Goal: Transaction & Acquisition: Purchase product/service

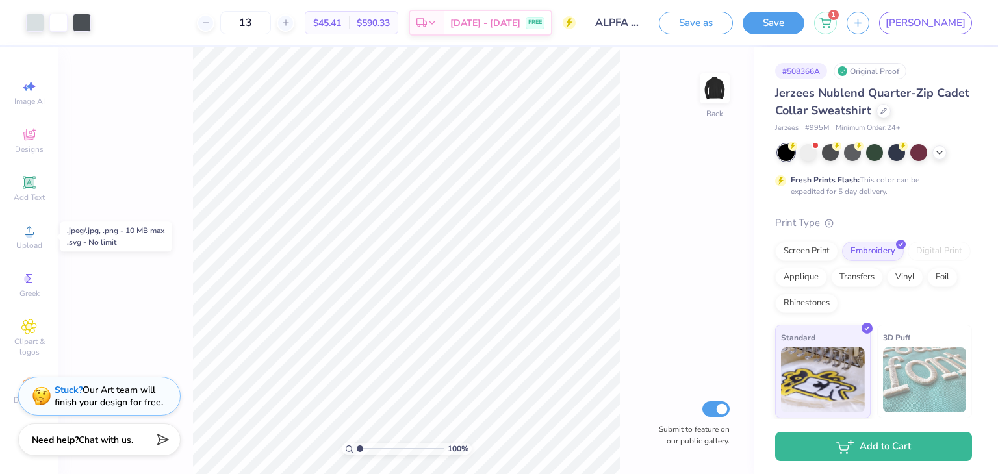
click at [29, 233] on circle at bounding box center [28, 234] width 7 height 7
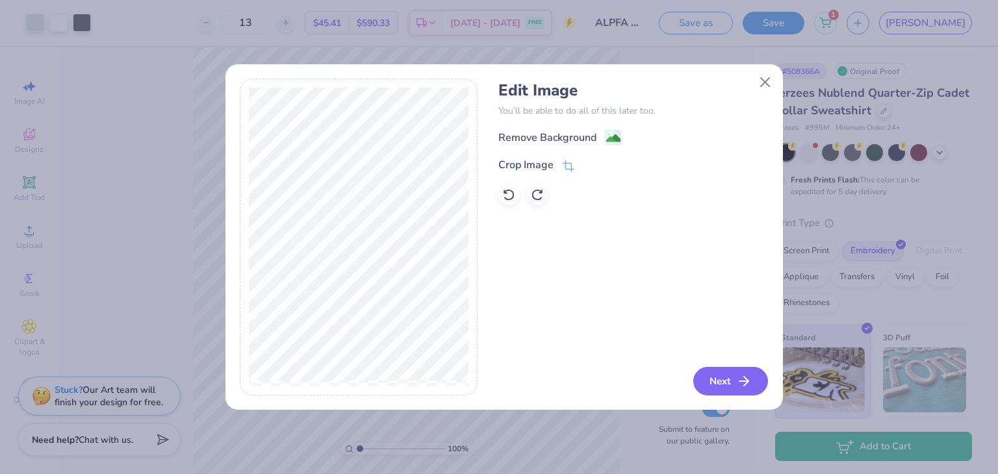
click at [719, 385] on button "Next" at bounding box center [730, 381] width 75 height 29
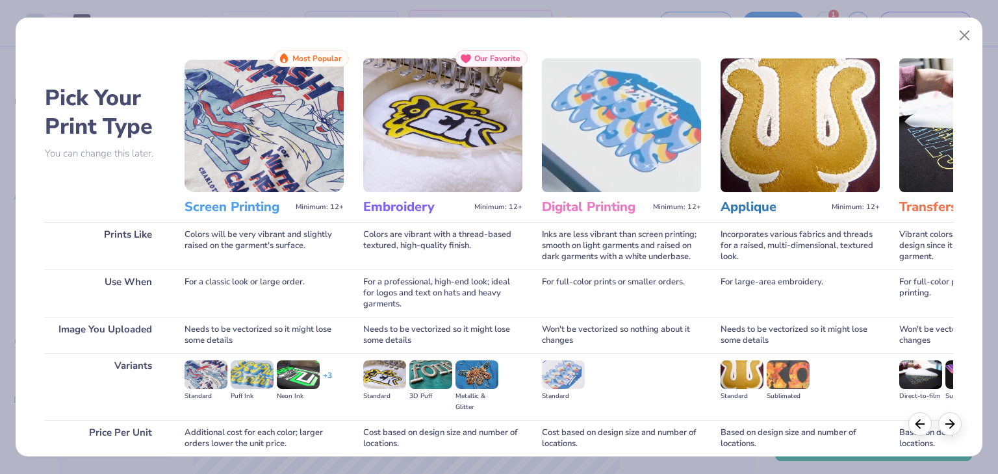
scroll to position [109, 0]
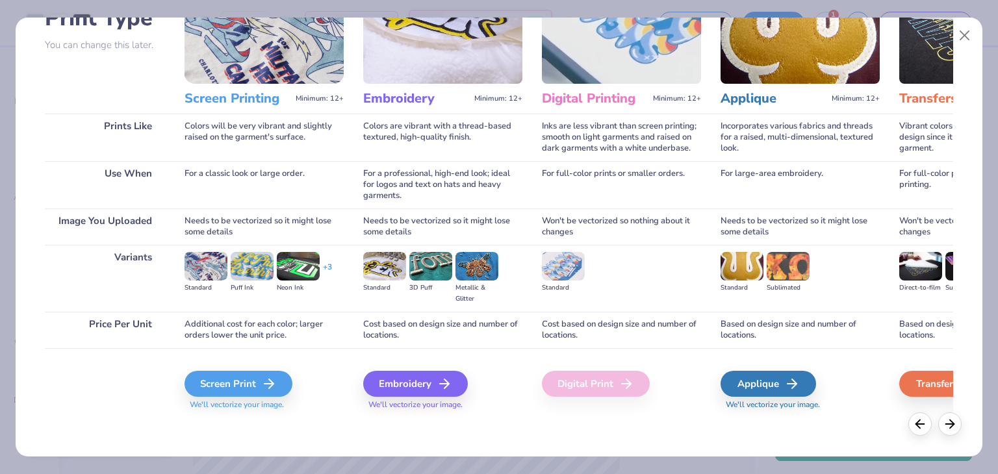
click at [433, 389] on div "Embroidery" at bounding box center [415, 384] width 105 height 26
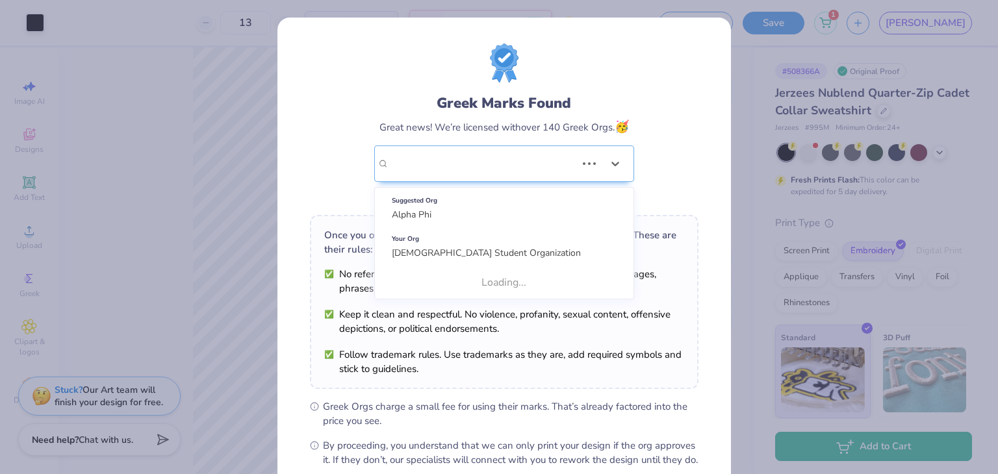
click at [521, 172] on div "[DEMOGRAPHIC_DATA] Student Organization" at bounding box center [504, 164] width 260 height 36
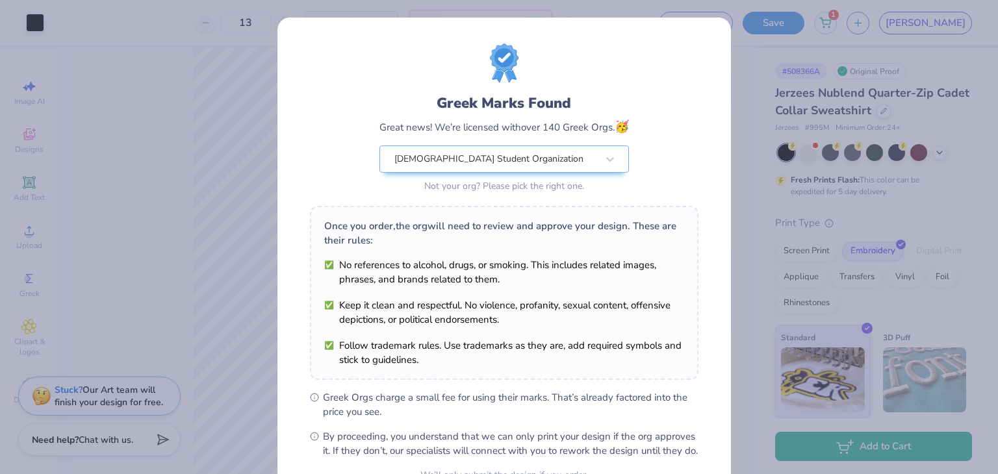
click at [589, 118] on div "Great news! We’re licensed with over 140 Greek Orgs. 🥳" at bounding box center [505, 127] width 250 height 18
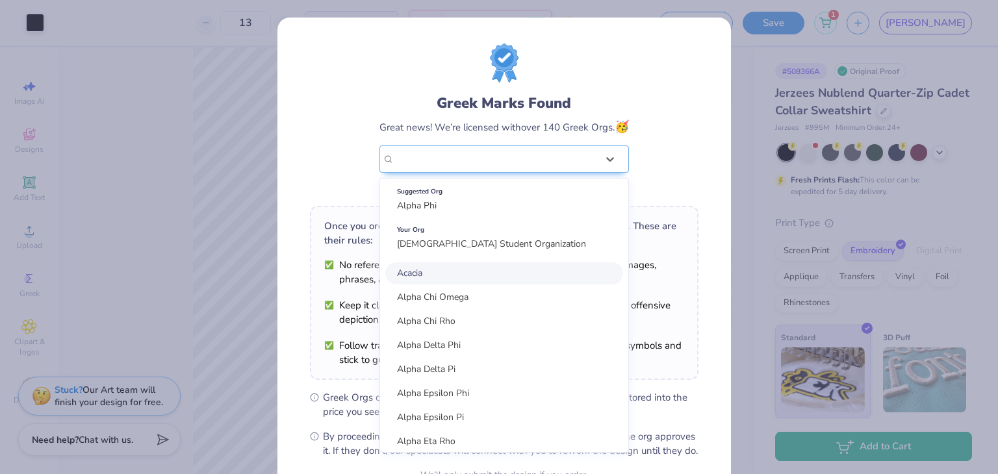
click at [582, 158] on div "[DEMOGRAPHIC_DATA] Student Organization" at bounding box center [495, 159] width 205 height 26
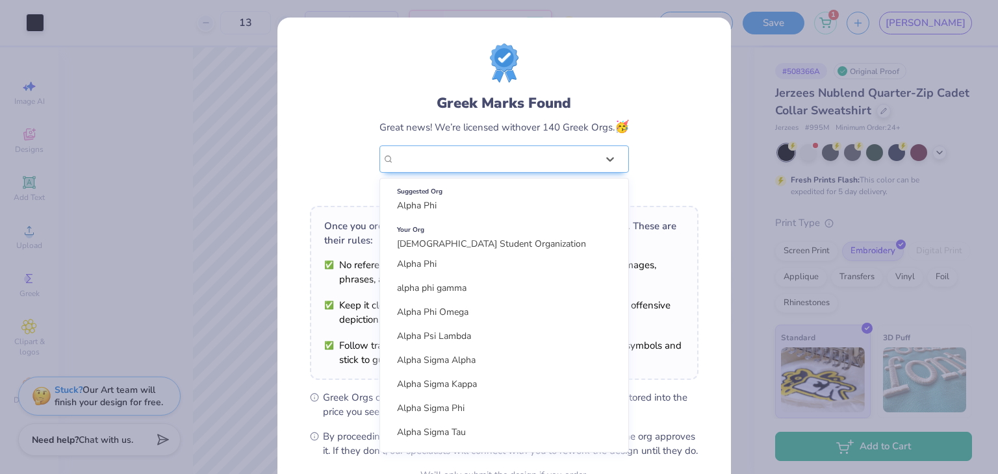
scroll to position [356, 0]
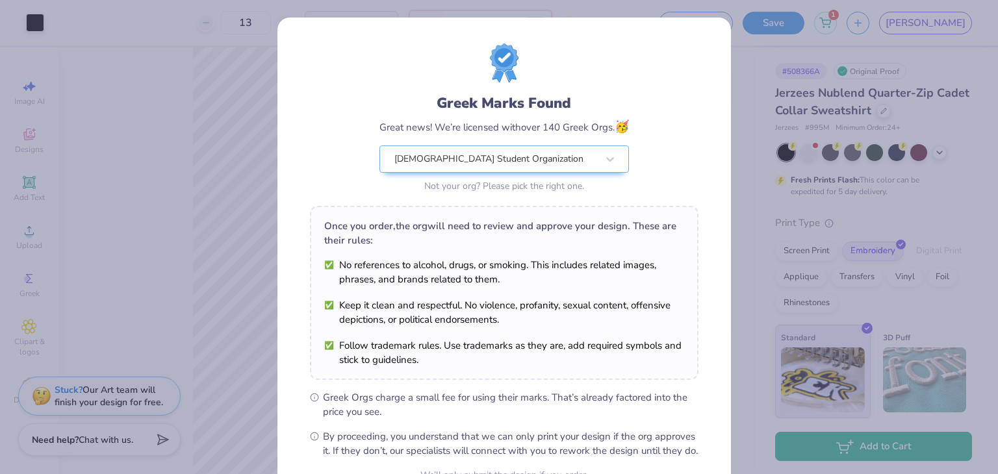
click at [637, 116] on div "Greek Marks Found Great news! We’re licensed with over 140 Greek Orgs. 🥳 [DEMOG…" at bounding box center [504, 120] width 389 height 152
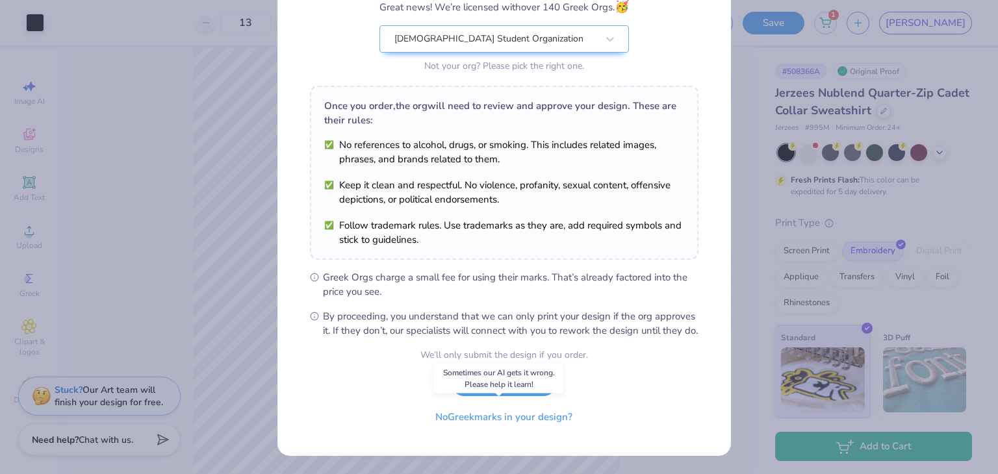
click at [534, 421] on button "No Greek marks in your design?" at bounding box center [503, 417] width 159 height 27
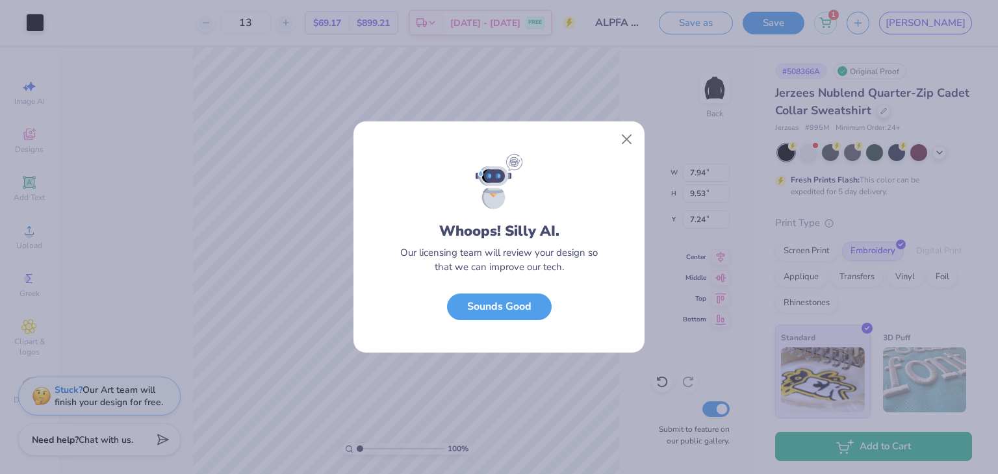
click at [521, 303] on button "Sounds Good" at bounding box center [499, 307] width 105 height 27
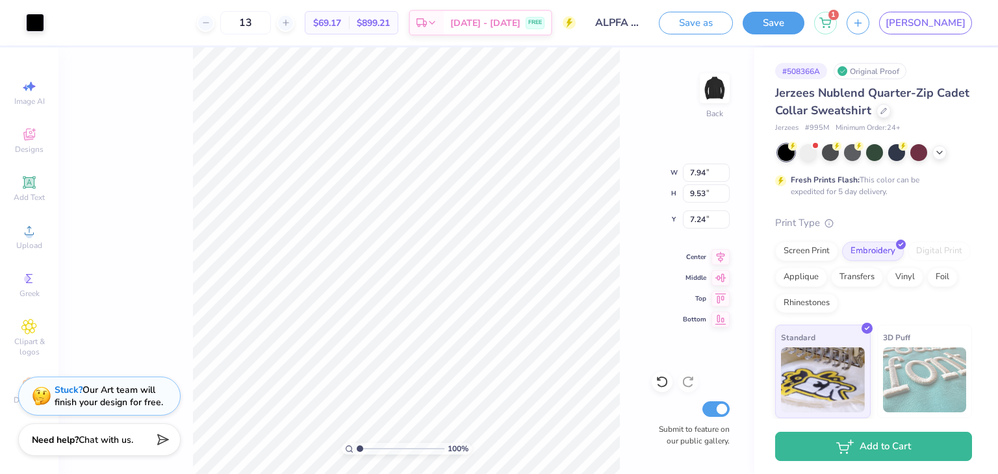
type input "3.03"
type input "3.64"
type input "7.83"
type input "3.41"
type input "4.10"
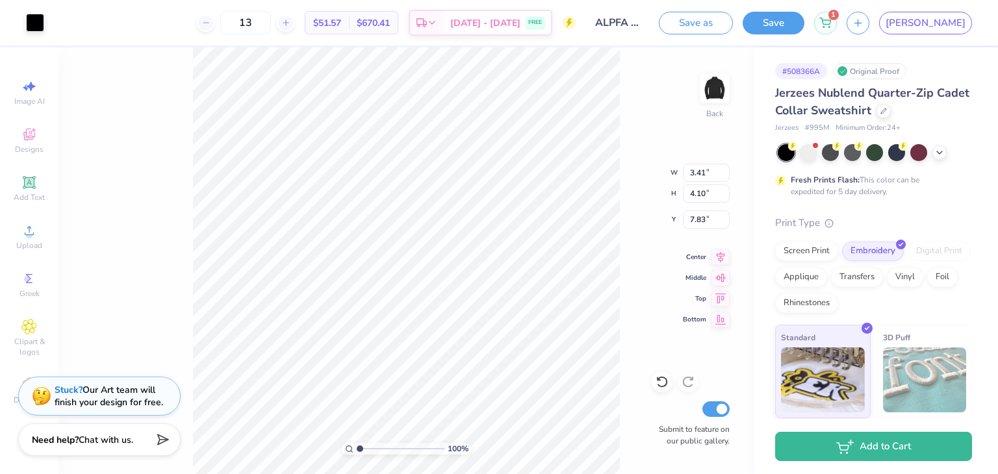
type input "3.83"
type input "4.51"
type input "2.82"
type input "3.41"
type input "4.10"
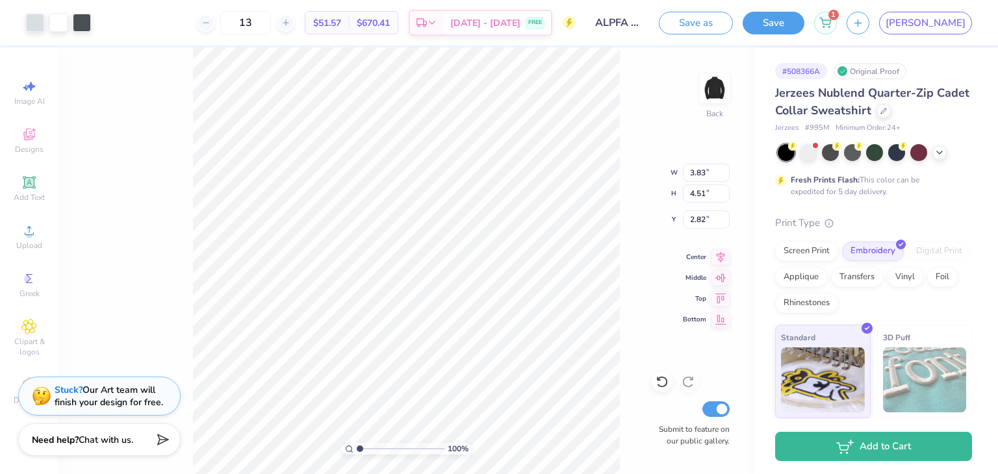
type input "7.83"
type input "3.81"
type input "4.57"
type input "15.33"
type input "3.81"
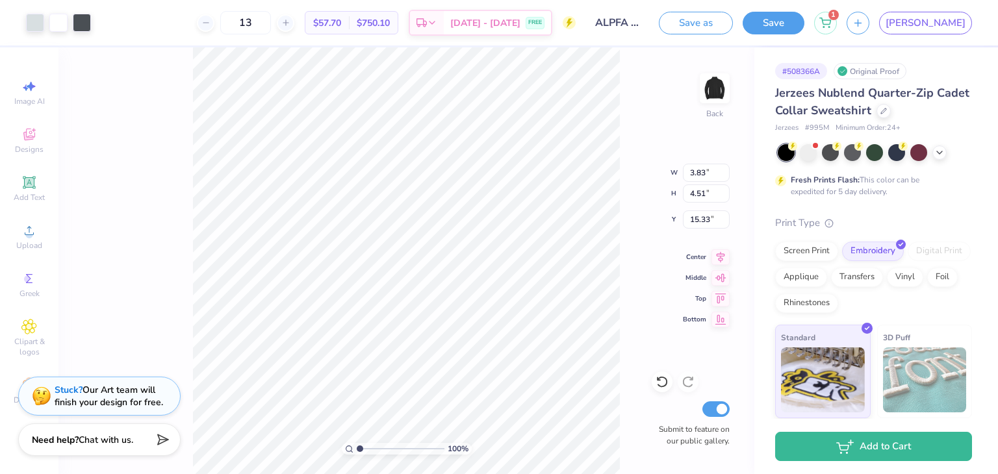
type input "4.57"
type input "3.00"
click at [22, 235] on icon at bounding box center [29, 231] width 16 height 16
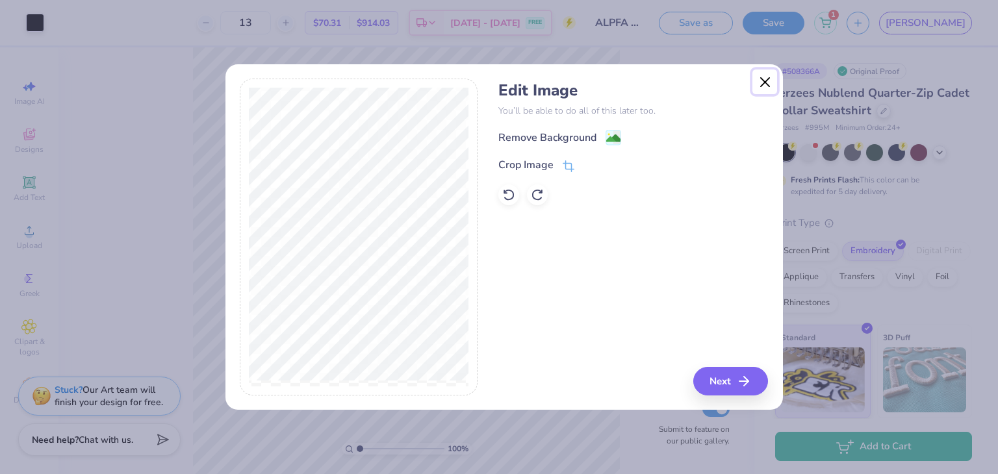
click at [766, 91] on button "Close" at bounding box center [765, 82] width 25 height 25
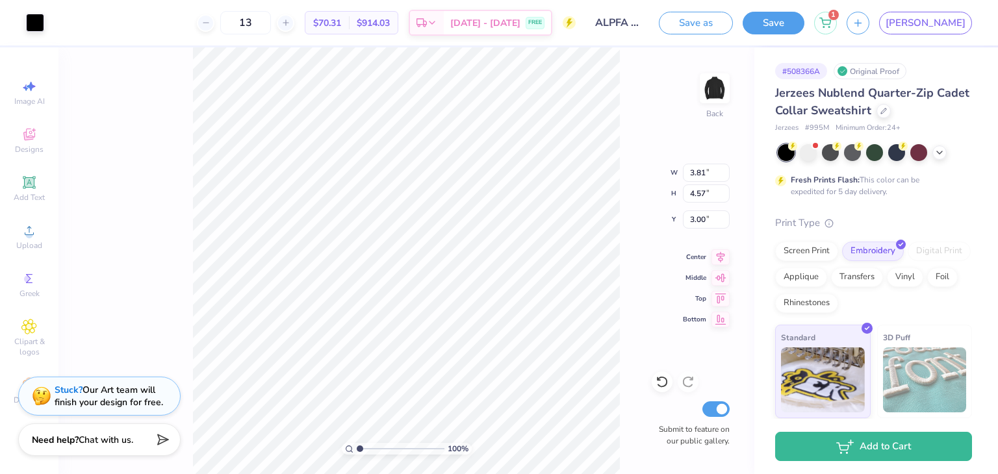
click at [33, 189] on icon at bounding box center [29, 183] width 16 height 16
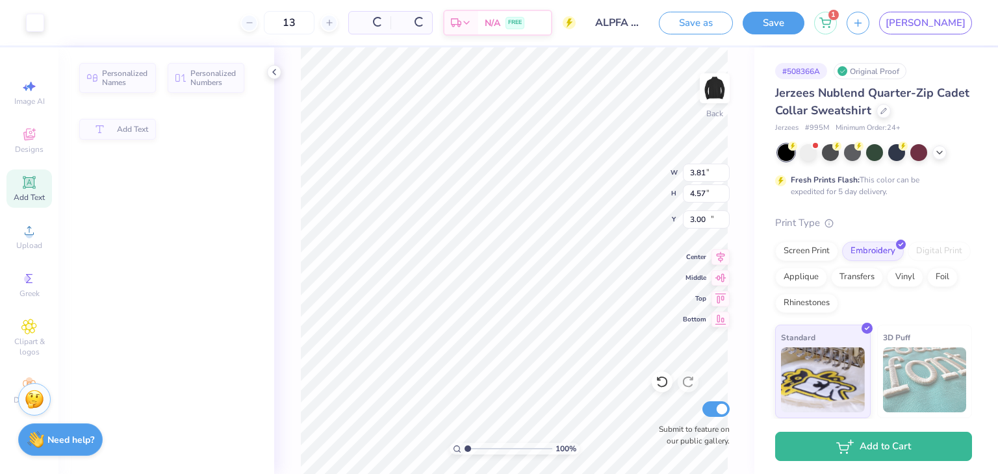
type input "6.92"
type input "2.00"
type input "11.00"
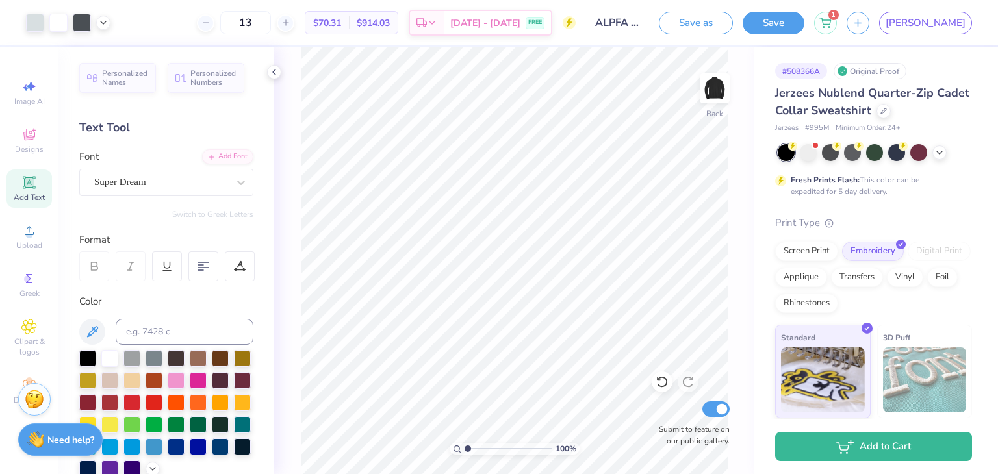
click at [32, 244] on span "Upload" at bounding box center [29, 245] width 26 height 10
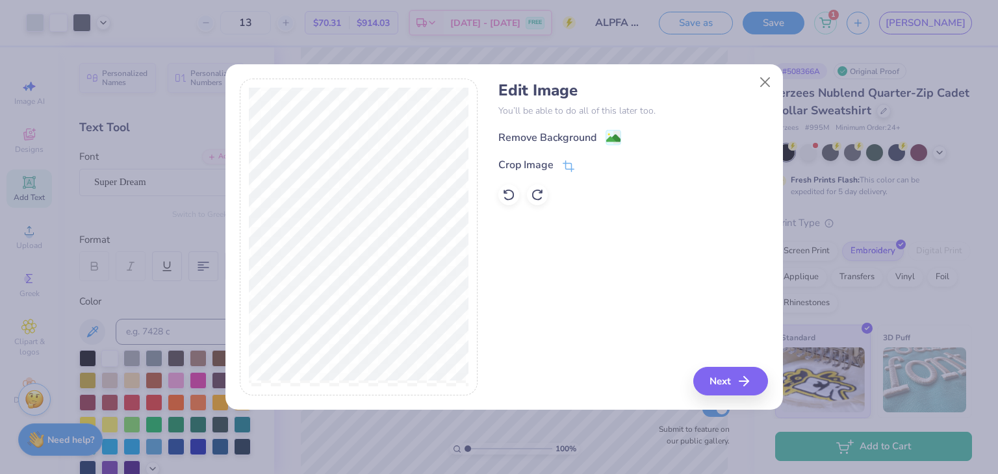
click at [584, 144] on div "Remove Background" at bounding box center [547, 138] width 98 height 16
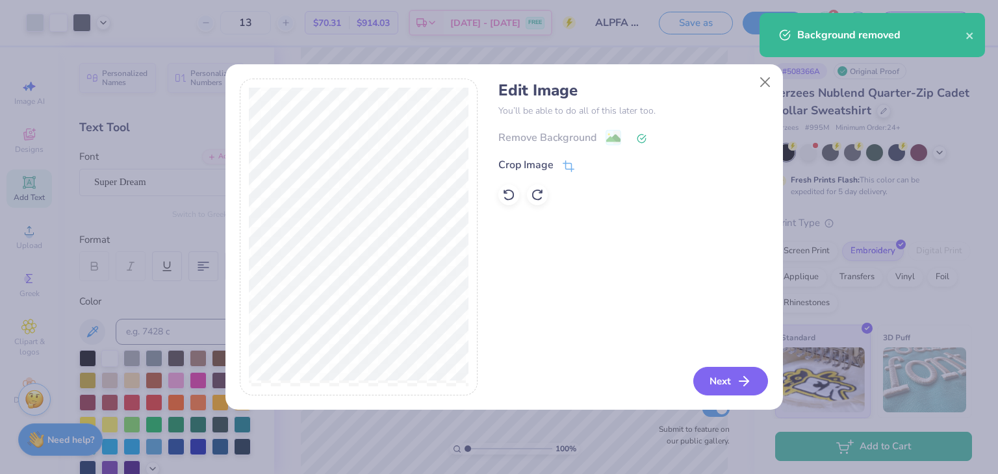
click at [749, 382] on line "button" at bounding box center [744, 382] width 9 height 0
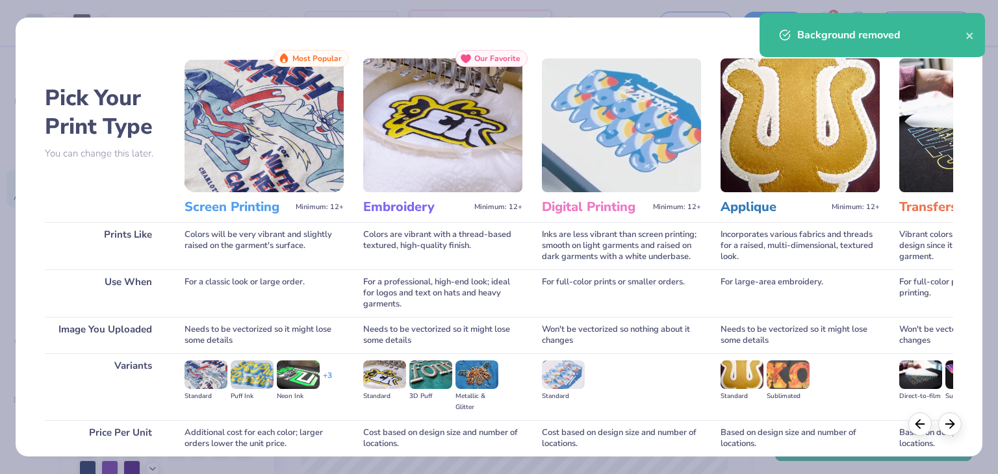
scroll to position [109, 0]
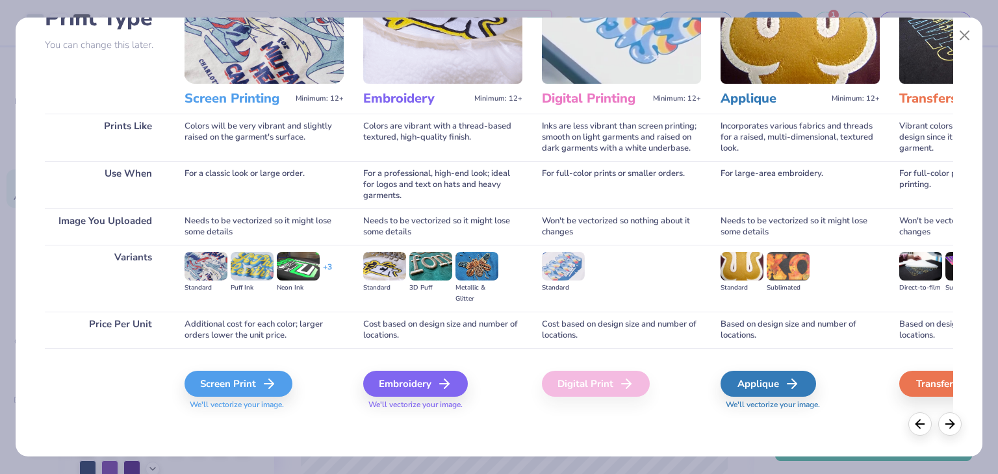
click at [435, 383] on div "Embroidery" at bounding box center [415, 384] width 105 height 26
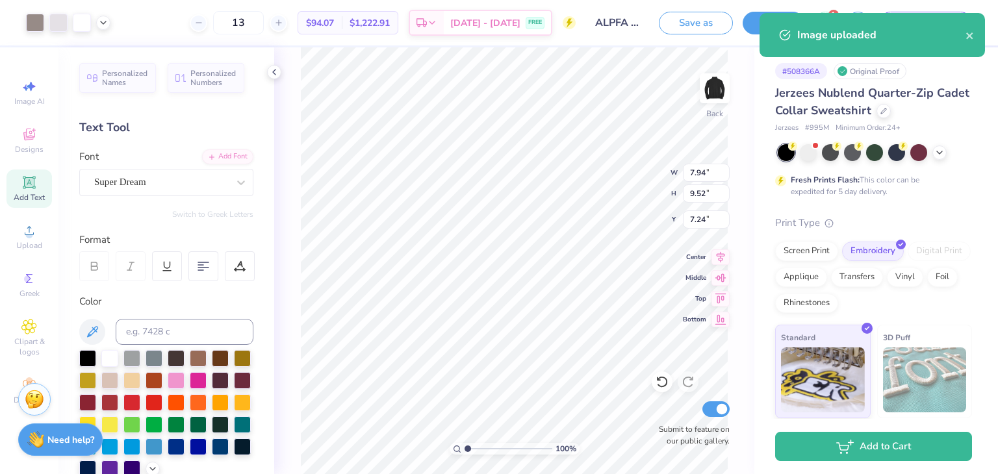
type input "3.83"
type input "4.51"
type input "15.33"
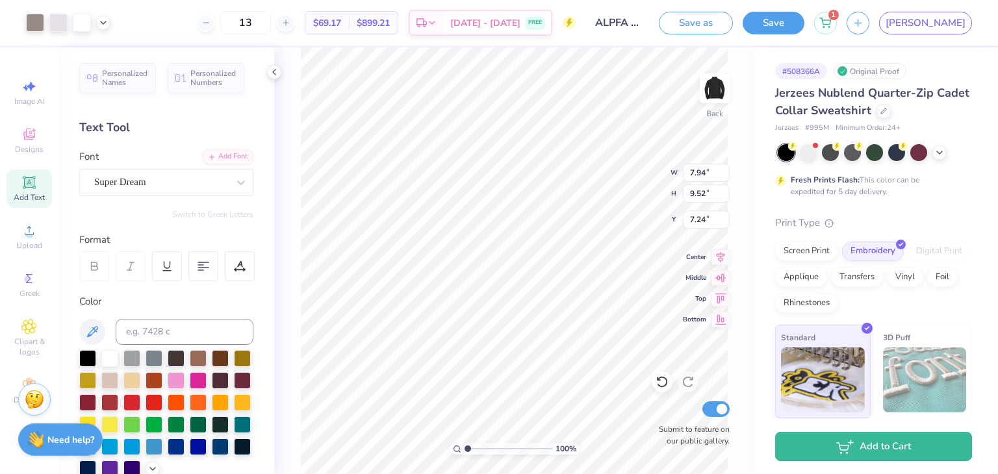
select select "Member apparel for registered Student Organization / Department / School"
select select "University"
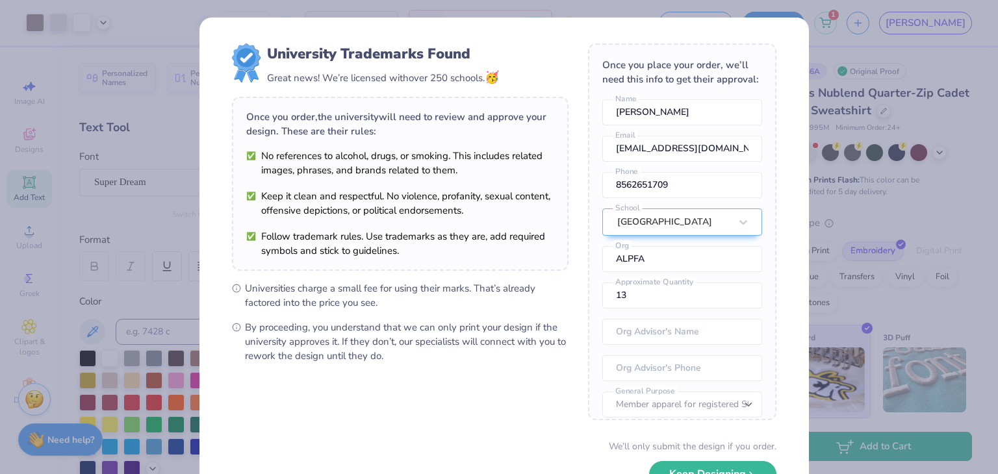
click at [569, 290] on body "Art colors 13 $69.17 Per Item $899.21 Total Est. Delivery [DATE] - [DATE] FREE …" at bounding box center [499, 237] width 998 height 474
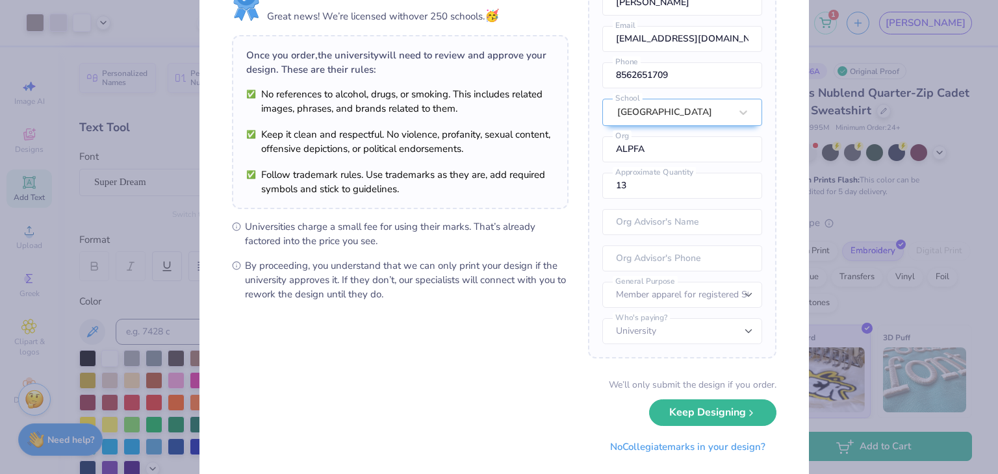
scroll to position [68, 0]
click at [653, 220] on input "text" at bounding box center [682, 222] width 160 height 26
click at [562, 303] on form "University Trademarks Found Great news! We’re licensed with over 250 schools. 🥳…" at bounding box center [504, 221] width 545 height 478
click at [681, 405] on button "Keep Designing" at bounding box center [712, 413] width 127 height 27
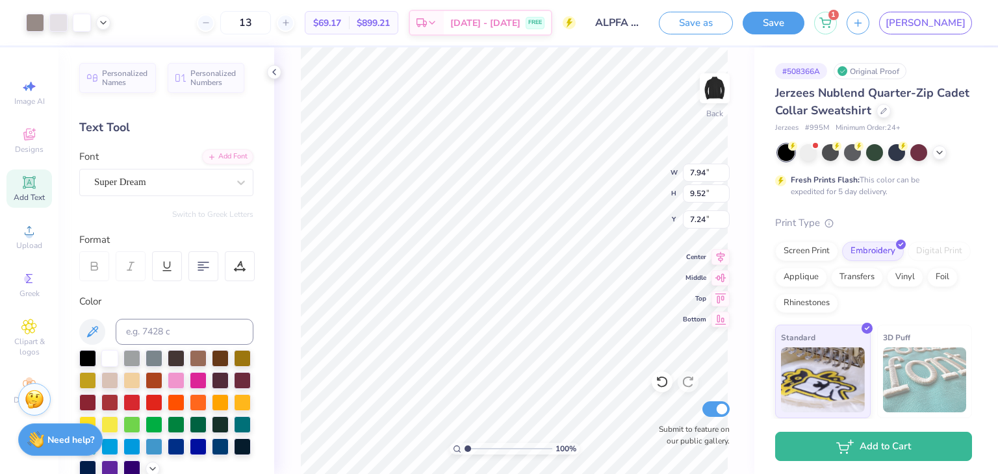
scroll to position [0, 0]
type input "4.40"
type input "5.27"
type input "8.10"
type input "1.71553861032026"
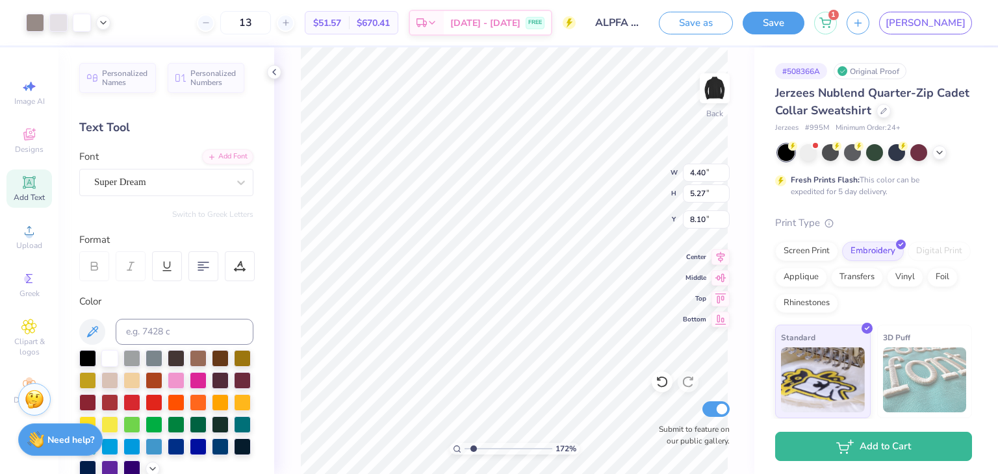
type input "3.79"
type input "4.54"
type input "1.71553861032026"
type input "3.00"
type input "1.71553861032026"
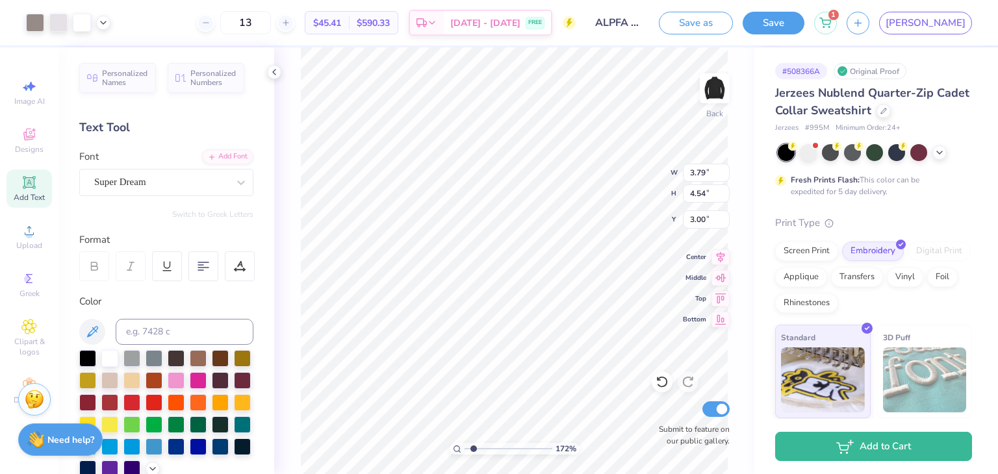
type input "3.81"
type input "4.57"
type input "1.71553861032026"
type input "9.17"
type input "1.71553861032026"
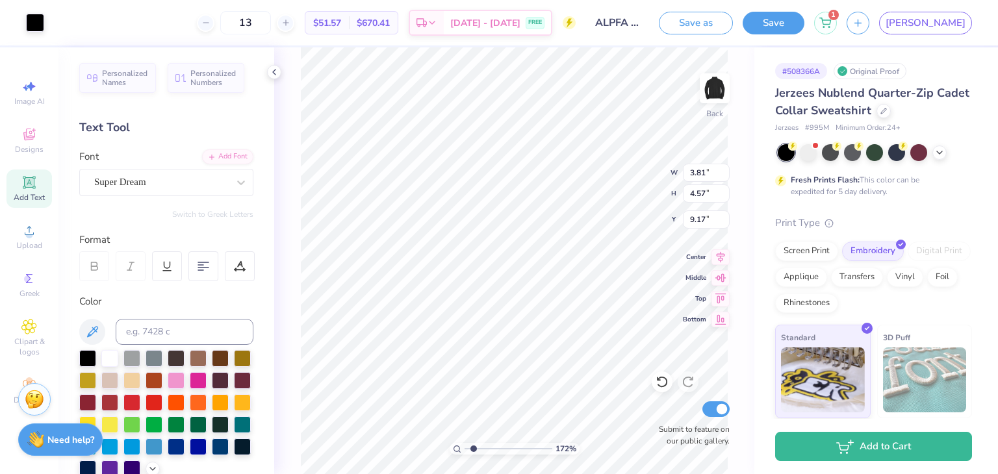
type input "3.79"
type input "4.54"
type input "3.00"
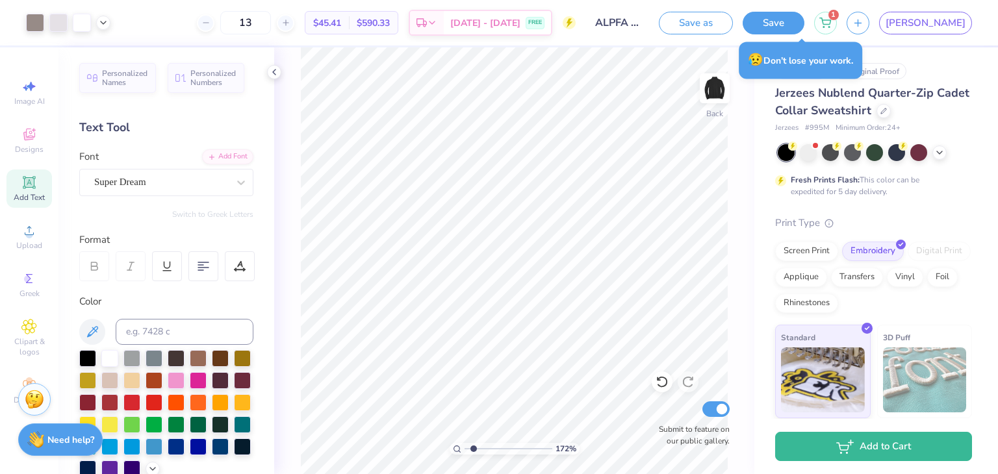
type input "1.71553861032026"
